Goal: Entertainment & Leisure: Consume media (video, audio)

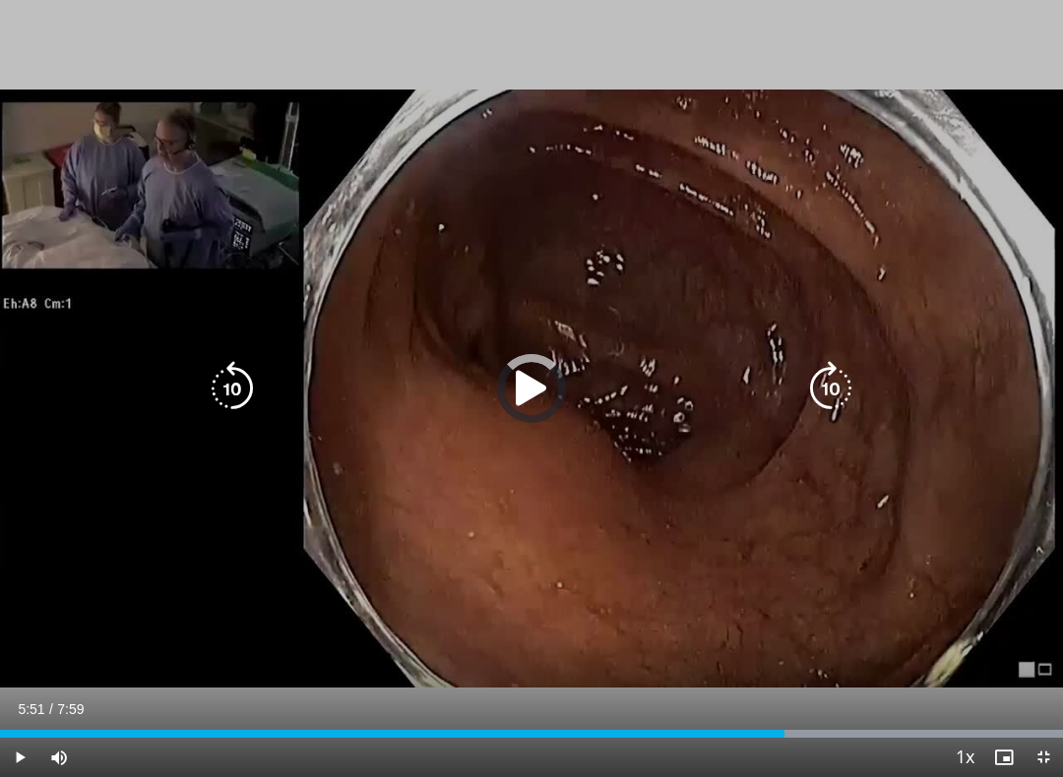
click at [779, 695] on div "Progress Bar" at bounding box center [876, 734] width 373 height 8
click at [807, 695] on div "Progress Bar" at bounding box center [792, 734] width 47 height 8
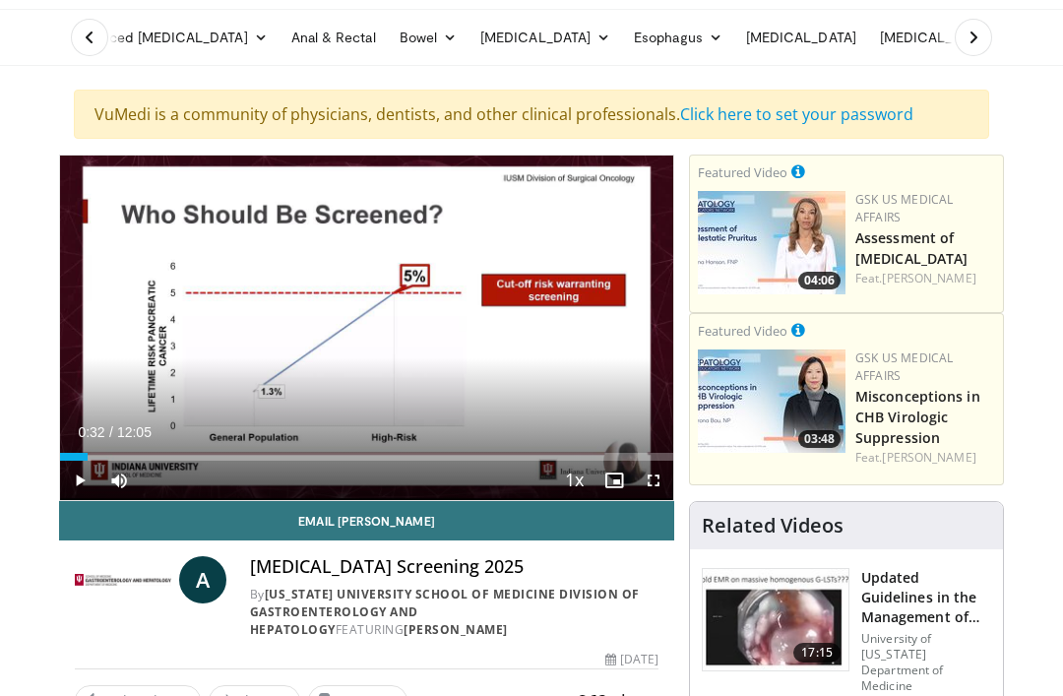
scroll to position [39, 0]
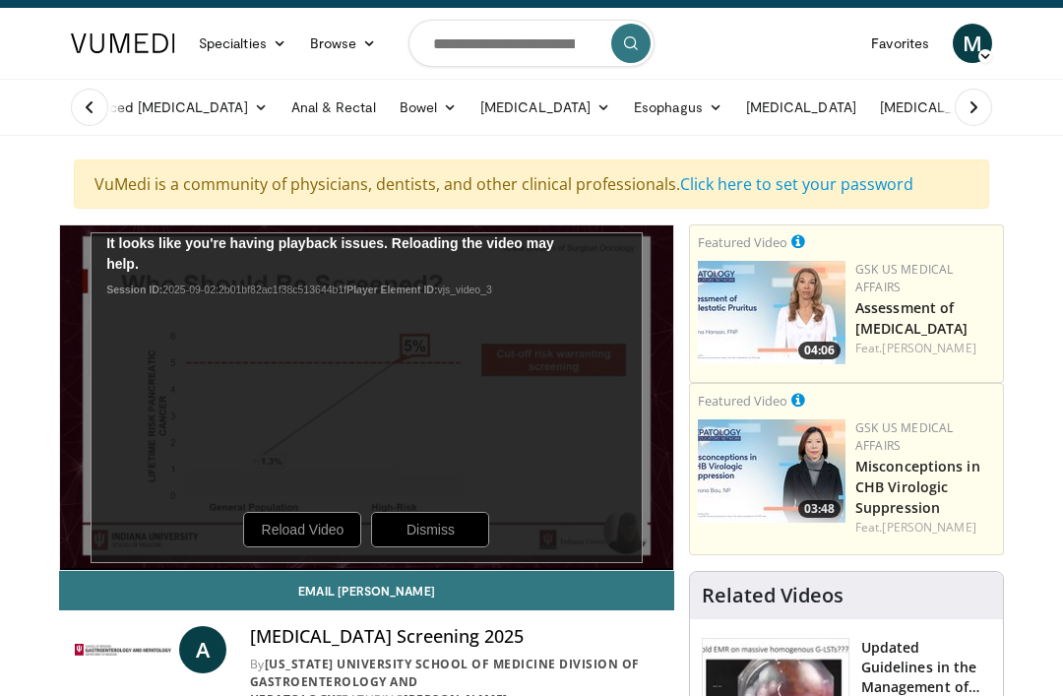
click at [303, 526] on div "10 seconds Tap to unmute" at bounding box center [366, 397] width 613 height 344
click at [291, 539] on div "10 seconds Tap to unmute" at bounding box center [366, 397] width 613 height 344
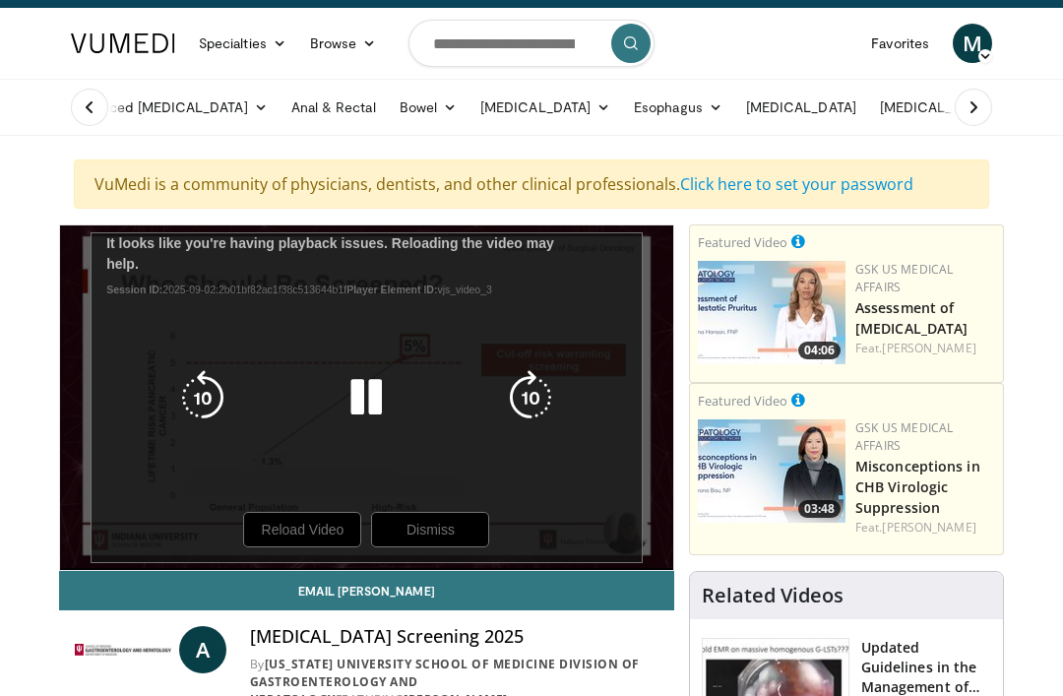
click at [369, 408] on icon "Video Player" at bounding box center [365, 397] width 55 height 55
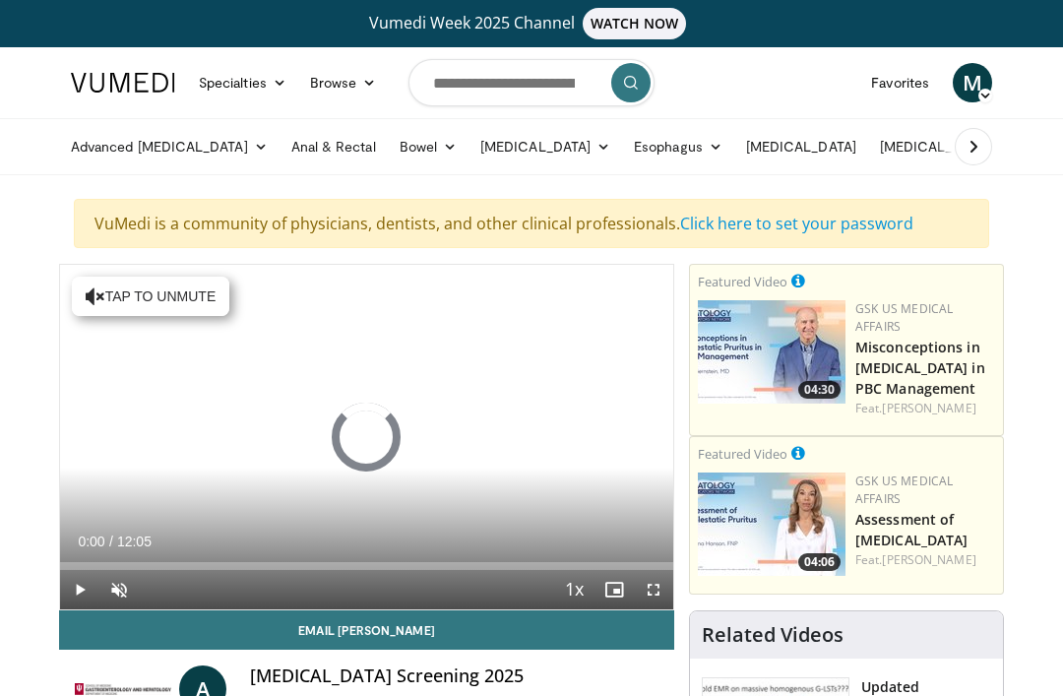
scroll to position [39, 0]
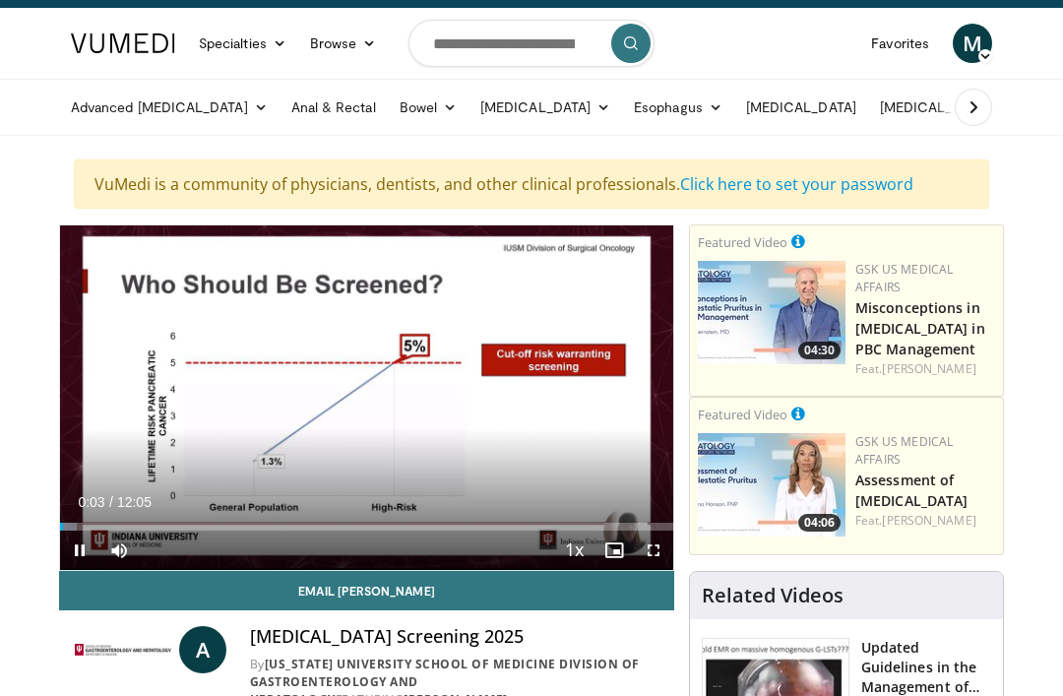
click at [654, 548] on span "Video Player" at bounding box center [653, 549] width 39 height 39
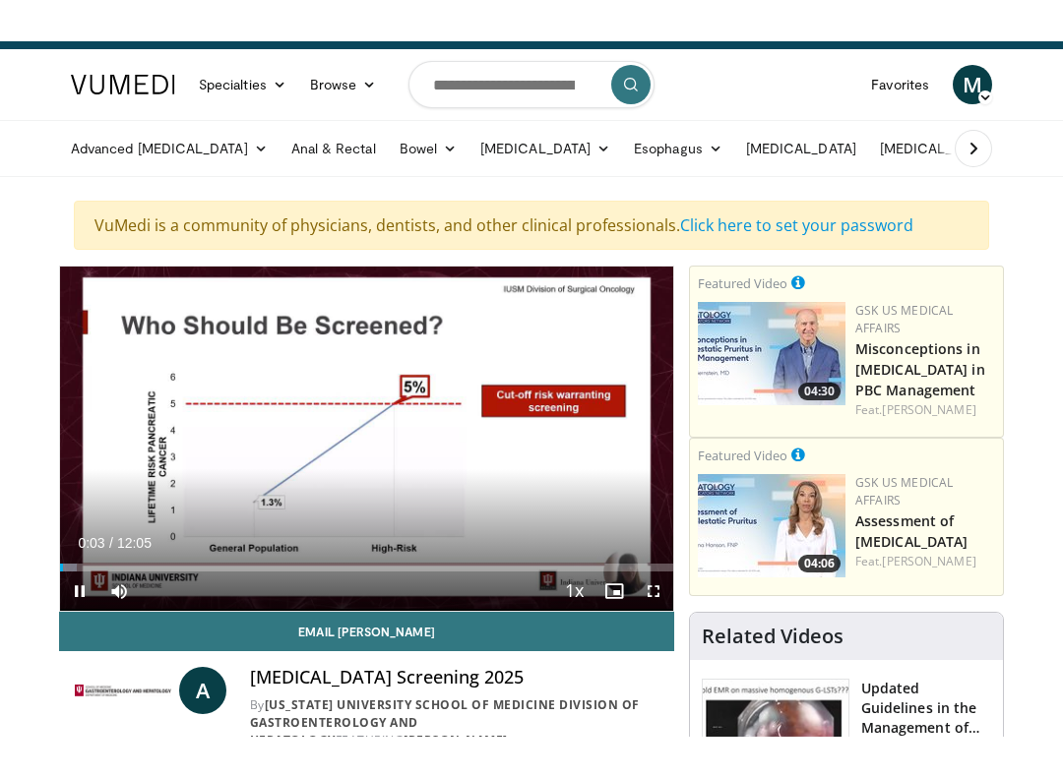
scroll to position [20, 0]
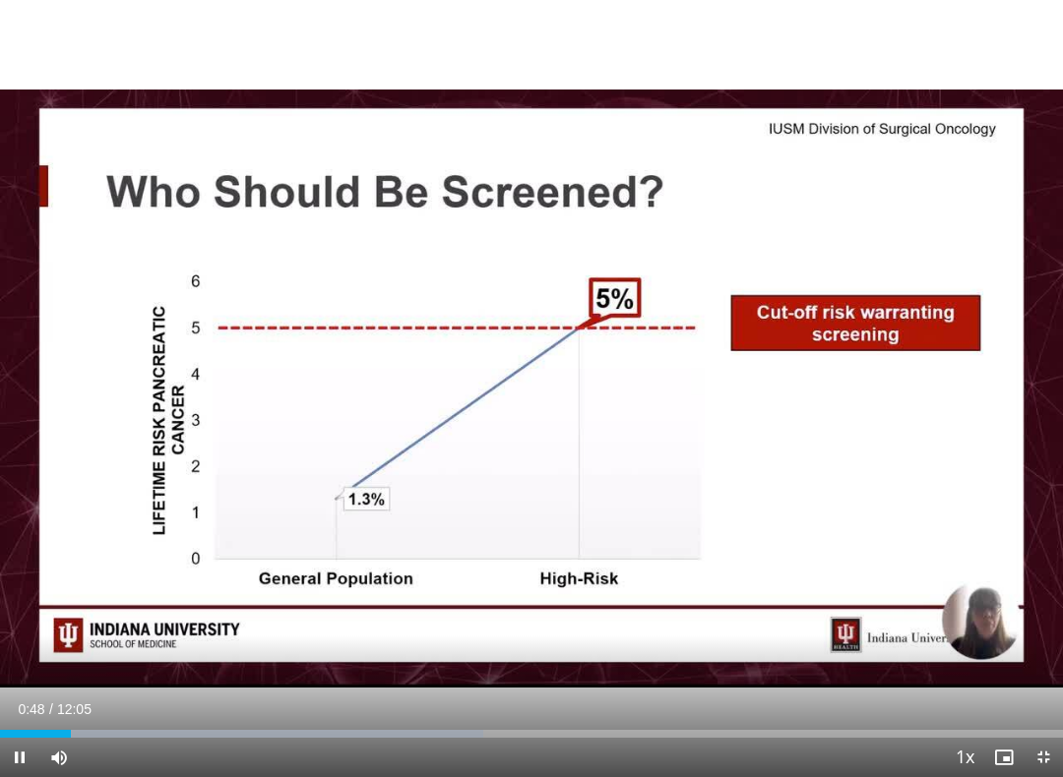
click at [101, 367] on div "10 seconds Tap to unmute" at bounding box center [531, 388] width 1063 height 777
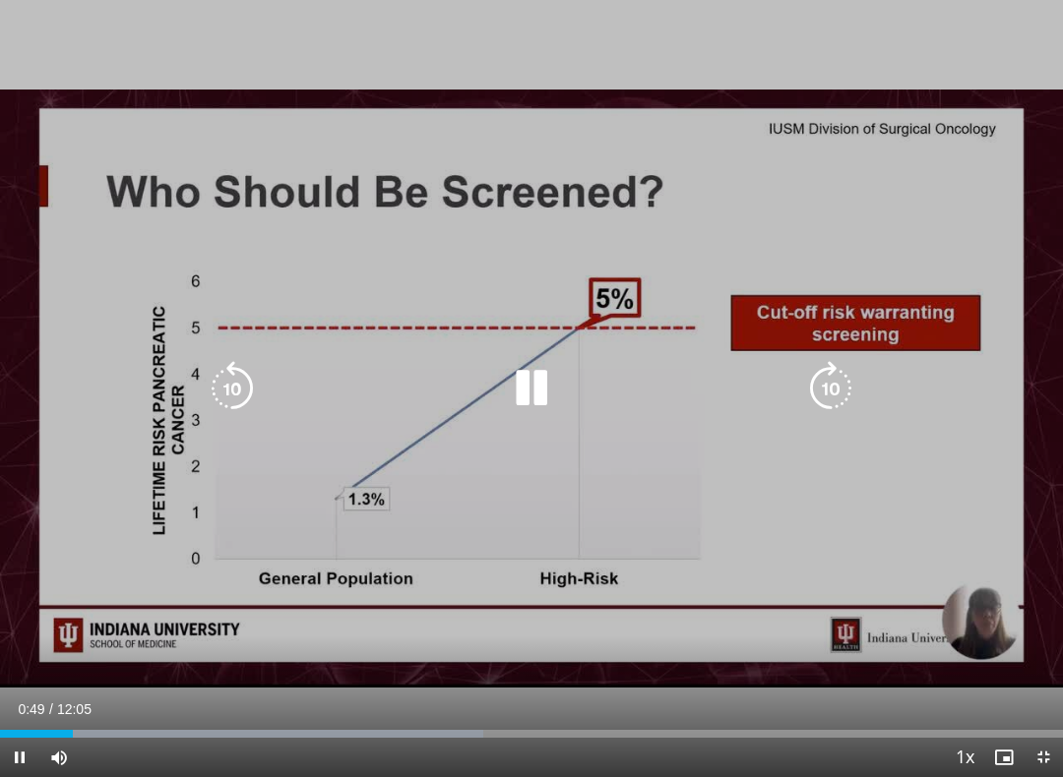
click at [231, 383] on icon "Video Player" at bounding box center [232, 388] width 55 height 55
click at [221, 387] on icon "Video Player" at bounding box center [232, 388] width 55 height 55
click at [537, 392] on icon "Video Player" at bounding box center [531, 388] width 55 height 55
click at [523, 374] on icon "Video Player" at bounding box center [531, 388] width 55 height 55
click at [521, 410] on icon "Video Player" at bounding box center [531, 388] width 55 height 55
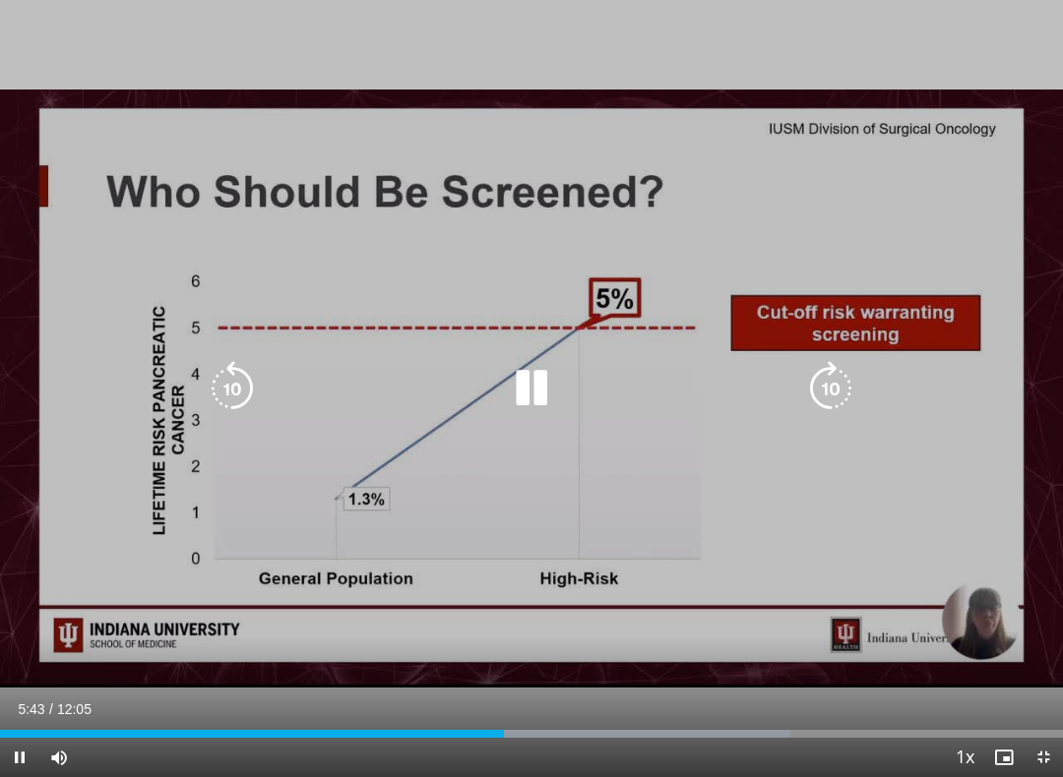
click at [221, 399] on icon "Video Player" at bounding box center [232, 388] width 55 height 55
click at [244, 388] on icon "Video Player" at bounding box center [232, 388] width 55 height 55
click at [210, 388] on icon "Video Player" at bounding box center [232, 388] width 55 height 55
click at [236, 401] on icon "Video Player" at bounding box center [232, 388] width 55 height 55
click at [82, 380] on div "20 seconds Tap to unmute" at bounding box center [531, 388] width 1063 height 777
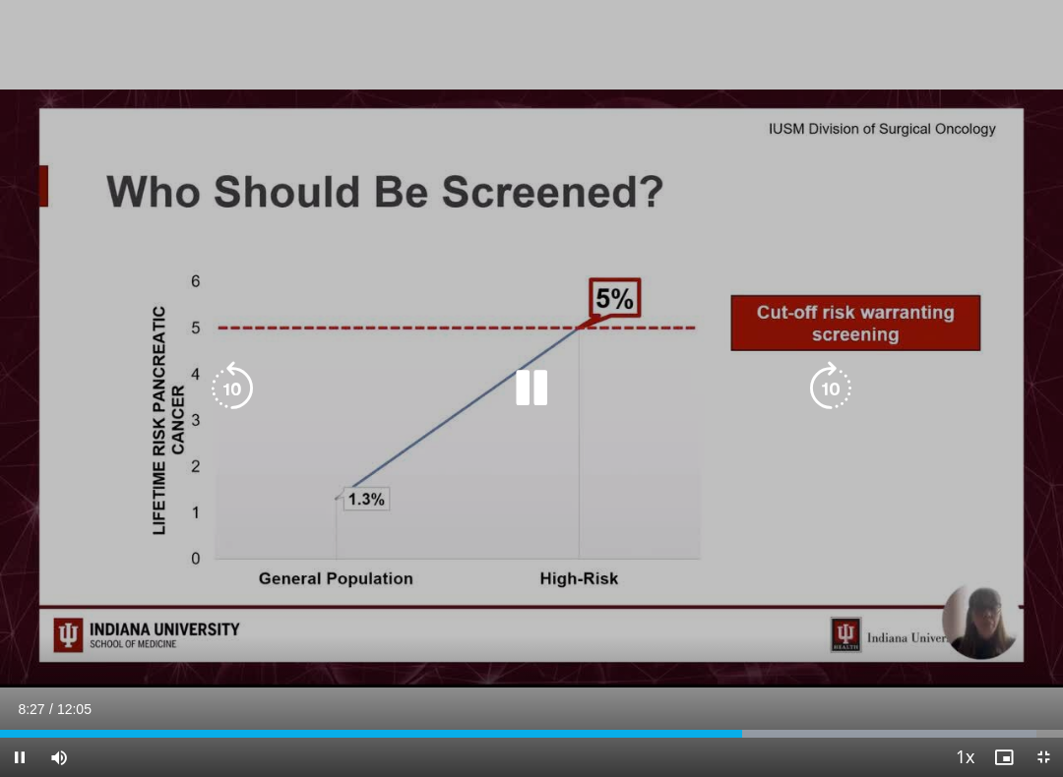
click at [241, 382] on icon "Video Player" at bounding box center [232, 388] width 55 height 55
click at [550, 403] on icon "Video Player" at bounding box center [531, 388] width 55 height 55
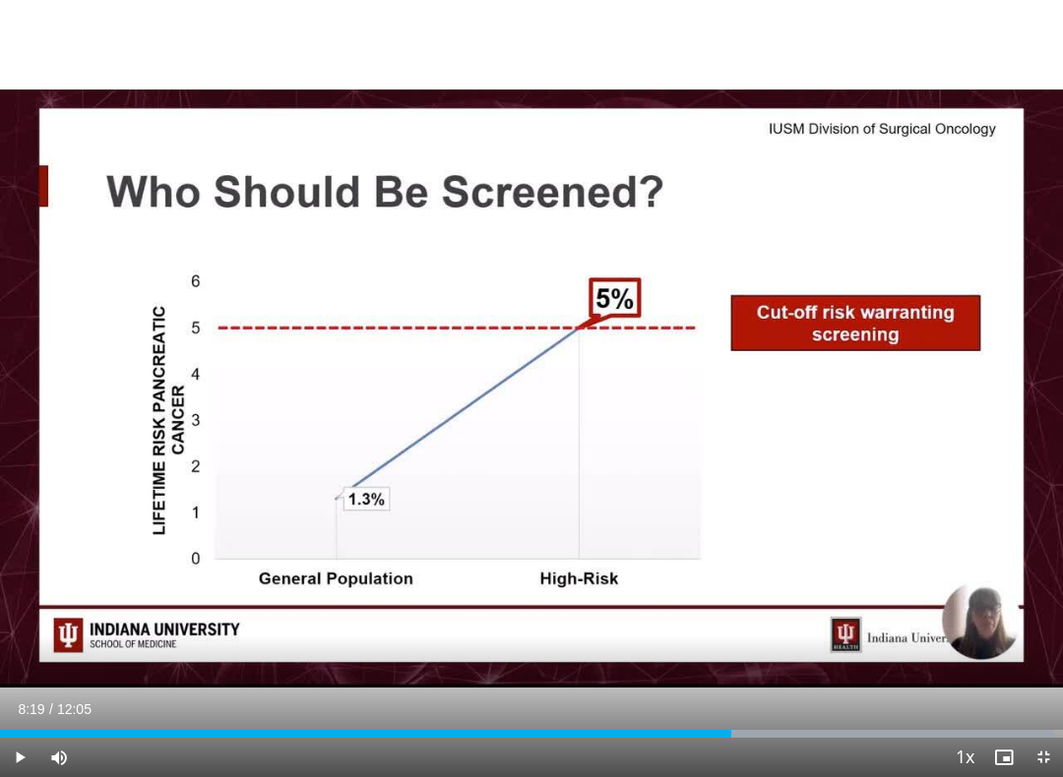
click at [138, 387] on div "10 seconds Tap to unmute" at bounding box center [531, 388] width 1063 height 777
click at [550, 428] on div "10 seconds Tap to unmute" at bounding box center [531, 388] width 1063 height 777
click at [552, 407] on div "10 seconds Tap to unmute" at bounding box center [531, 388] width 1063 height 777
click at [554, 426] on div "10 seconds Tap to unmute" at bounding box center [531, 388] width 1063 height 777
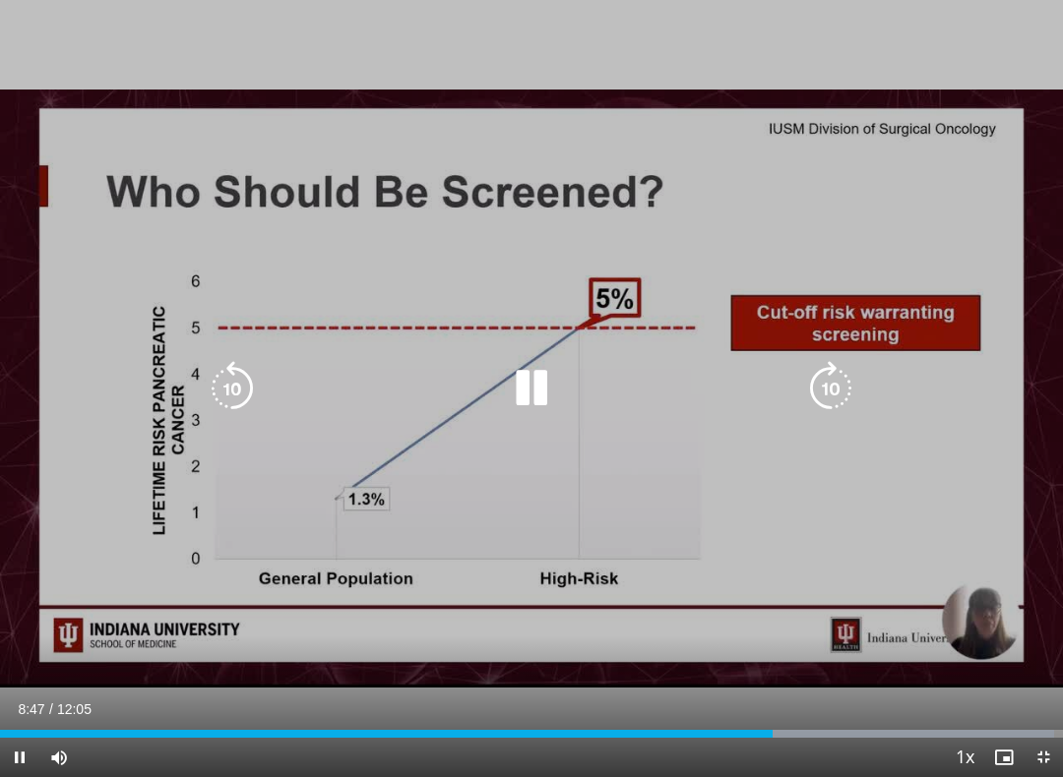
click at [542, 403] on icon "Video Player" at bounding box center [531, 388] width 55 height 55
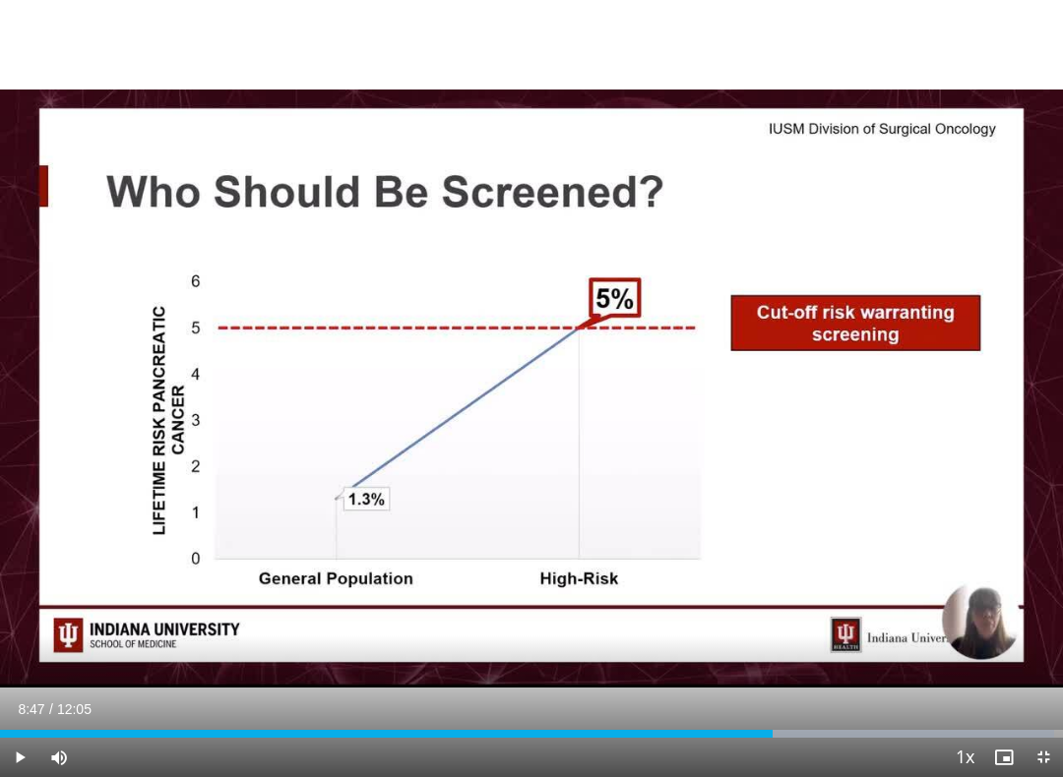
click at [160, 411] on div "10 seconds Tap to unmute" at bounding box center [531, 388] width 1063 height 777
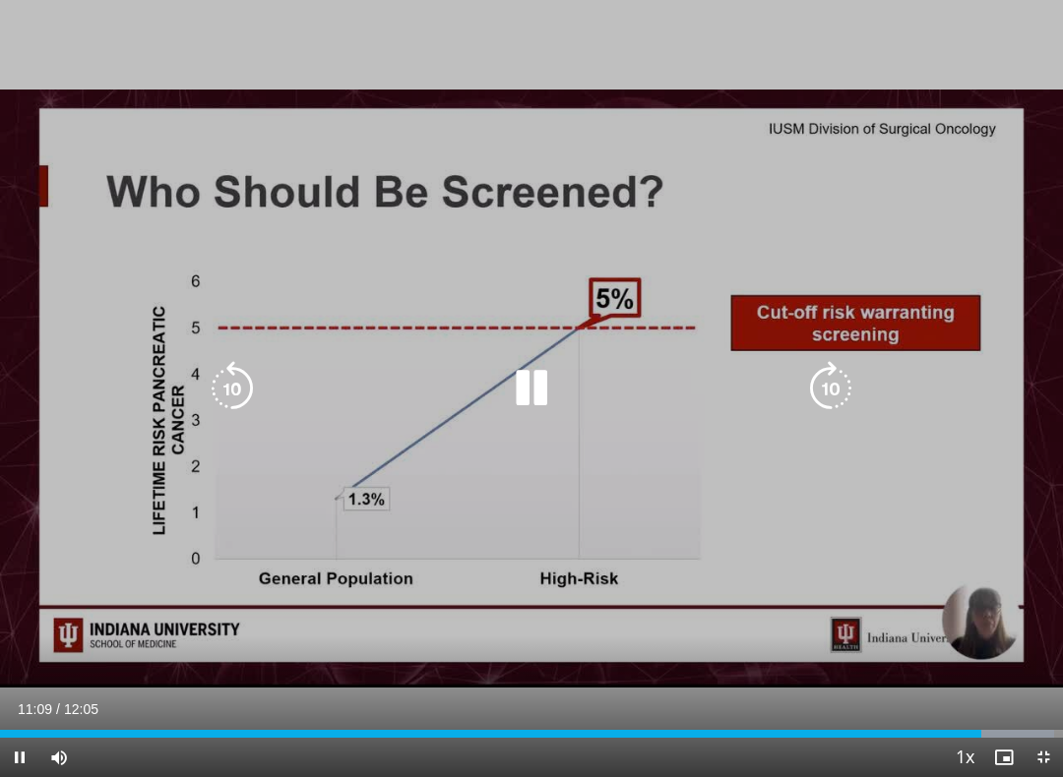
click at [233, 401] on icon "Video Player" at bounding box center [232, 388] width 55 height 55
click at [532, 392] on icon "Video Player" at bounding box center [531, 388] width 55 height 55
